Goal: Check status

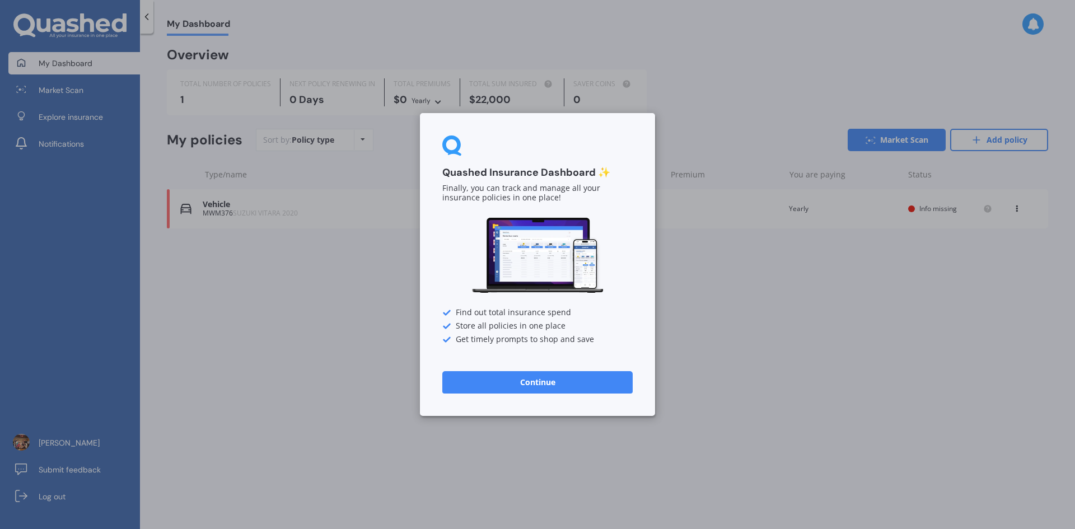
click at [539, 381] on button "Continue" at bounding box center [537, 382] width 190 height 22
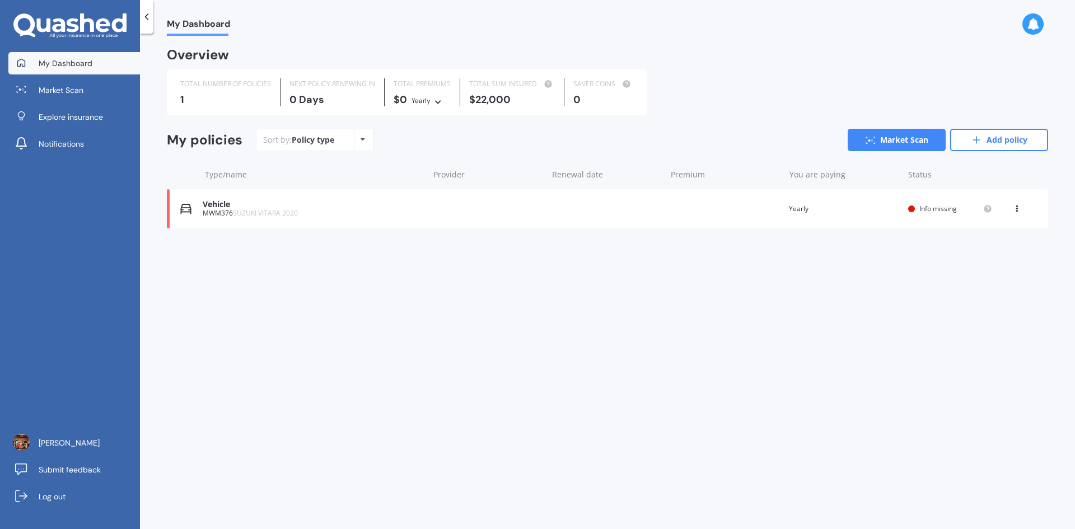
click at [936, 209] on span "Info missing" at bounding box center [938, 209] width 38 height 10
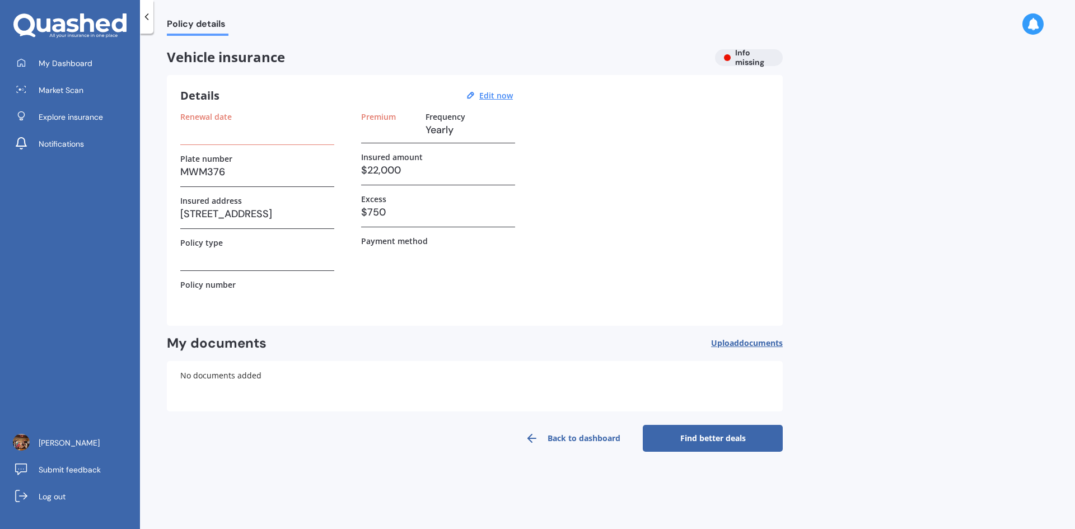
click at [228, 246] on div "Policy type" at bounding box center [257, 243] width 154 height 10
